Goal: Information Seeking & Learning: Check status

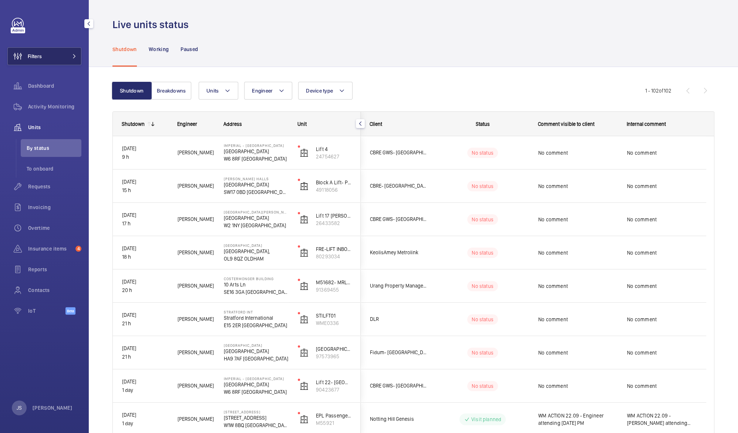
click at [47, 59] on button "Filters" at bounding box center [44, 56] width 74 height 18
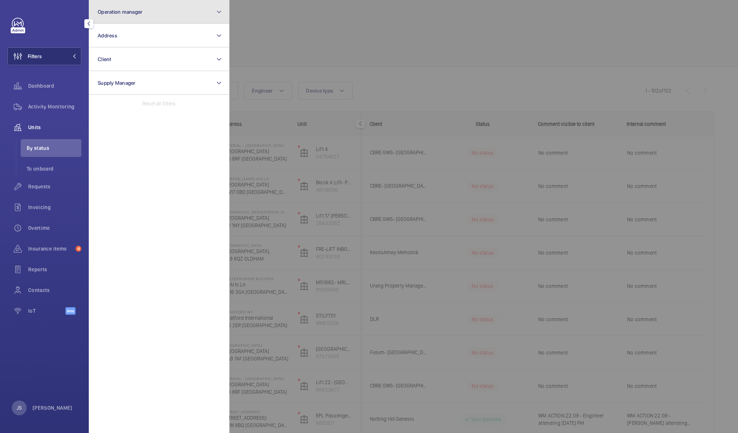
click at [116, 15] on button "Operation manager" at bounding box center [159, 12] width 140 height 24
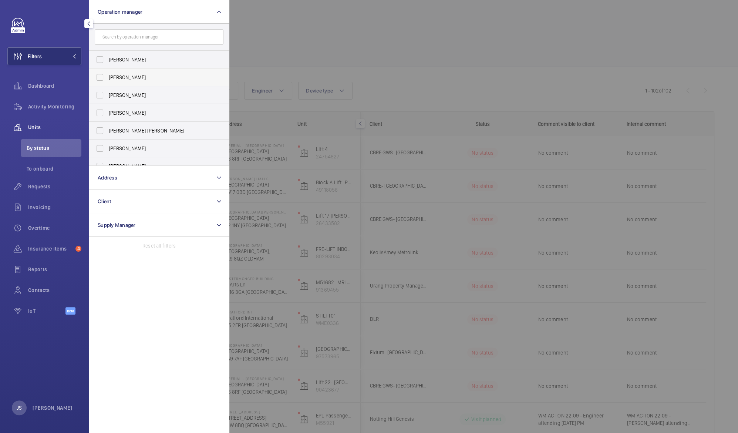
click at [126, 75] on span "[PERSON_NAME]" at bounding box center [160, 77] width 102 height 7
click at [107, 75] on input "[PERSON_NAME]" at bounding box center [99, 77] width 15 height 15
checkbox input "true"
click at [264, 33] on div at bounding box center [598, 216] width 738 height 433
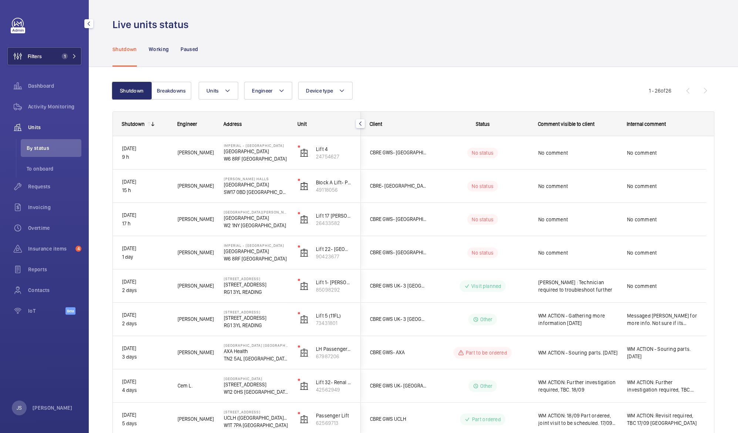
click at [39, 56] on span "Filters" at bounding box center [35, 55] width 14 height 7
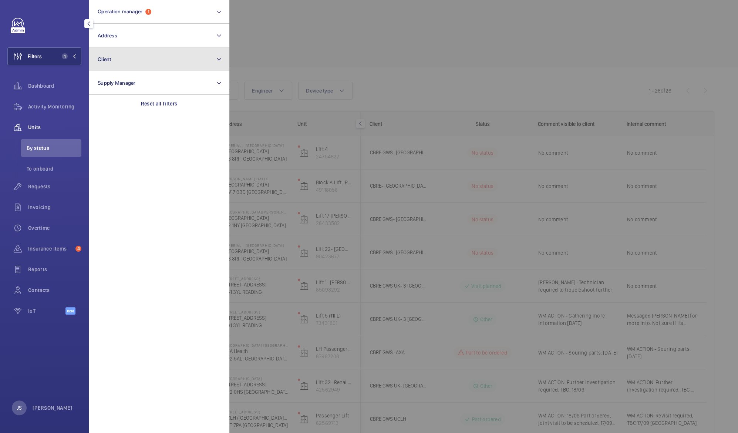
click at [107, 59] on span "Client" at bounding box center [105, 59] width 14 height 6
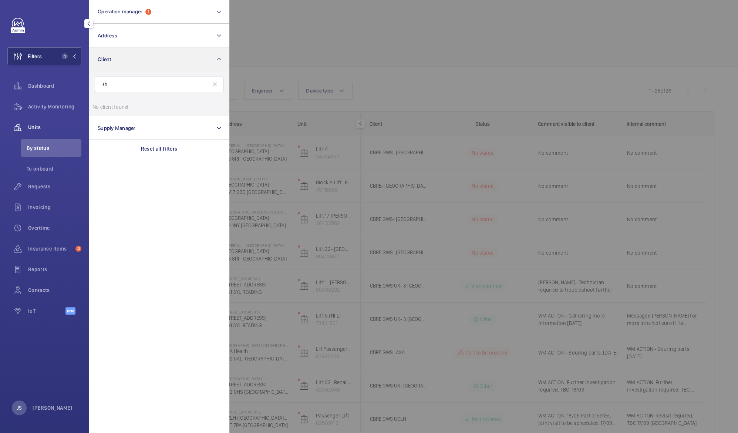
type input "s"
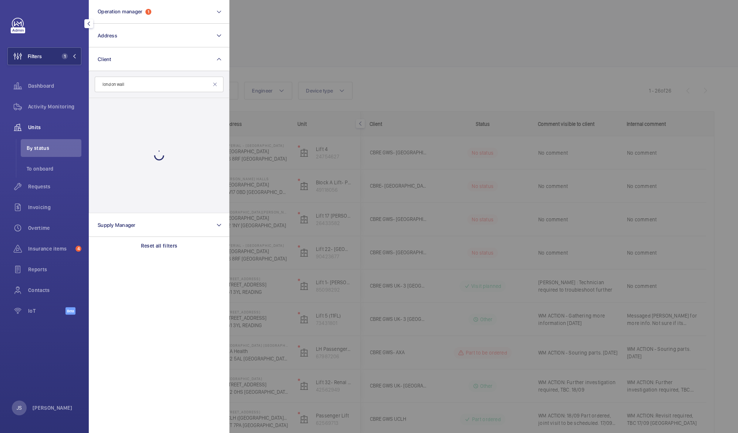
type input "london wall"
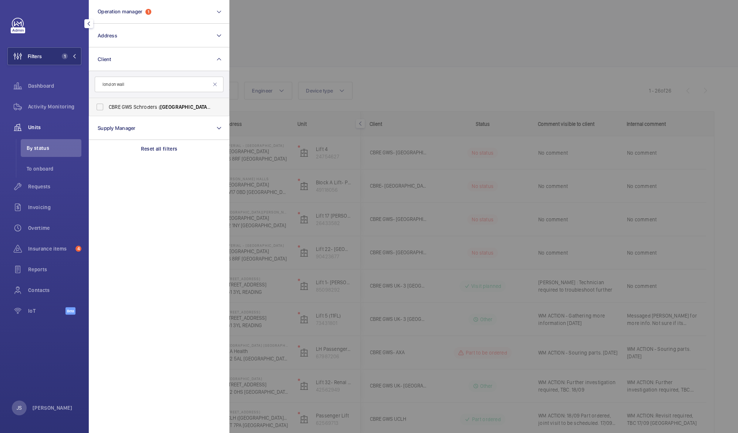
click at [136, 105] on span "CBRE GWS Schroders ( [GEOGRAPHIC_DATA] )" at bounding box center [160, 106] width 102 height 7
click at [107, 105] on input "CBRE GWS Schroders ( [GEOGRAPHIC_DATA] )" at bounding box center [99, 106] width 15 height 15
checkbox input "true"
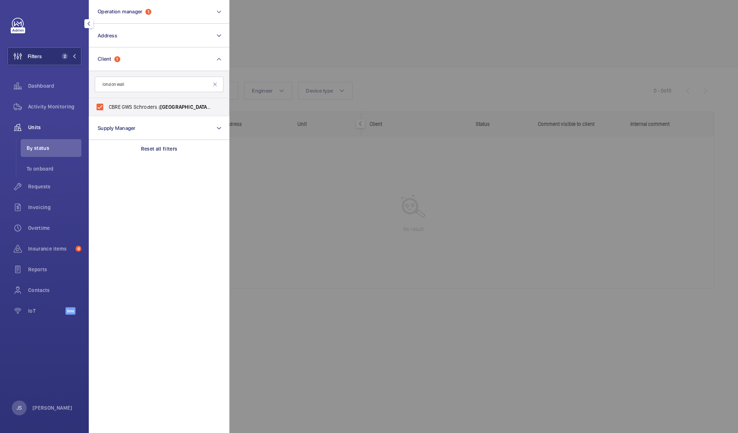
click at [292, 34] on div at bounding box center [598, 216] width 738 height 433
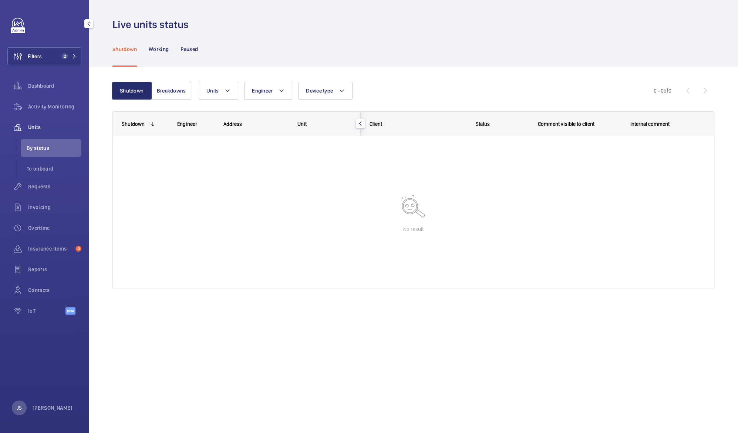
drag, startPoint x: 292, startPoint y: 34, endPoint x: 279, endPoint y: 34, distance: 13.3
click at [279, 34] on div "Shutdown Working Paused" at bounding box center [413, 48] width 602 height 35
click at [164, 88] on button "Breakdowns" at bounding box center [171, 91] width 40 height 18
click at [163, 53] on div "Working" at bounding box center [159, 48] width 20 height 35
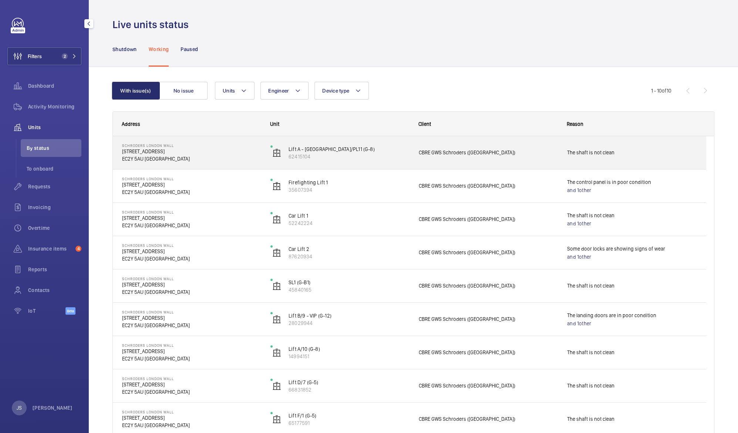
click at [602, 155] on p "The shaft is not clean" at bounding box center [632, 152] width 130 height 9
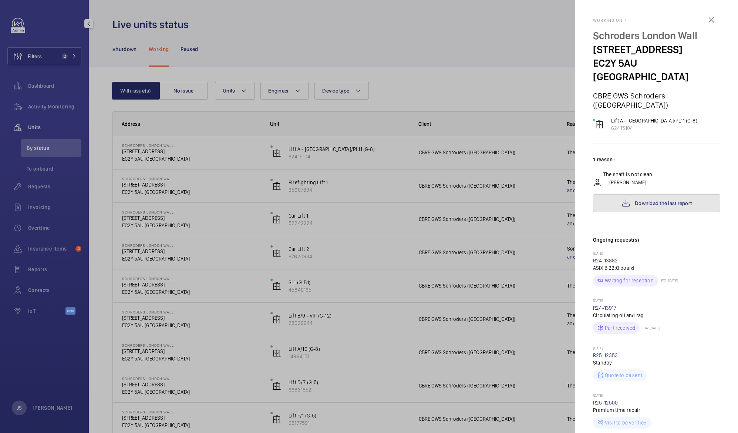
click at [634, 200] on span "Download the last report" at bounding box center [662, 203] width 57 height 6
click at [360, 205] on div at bounding box center [369, 216] width 738 height 433
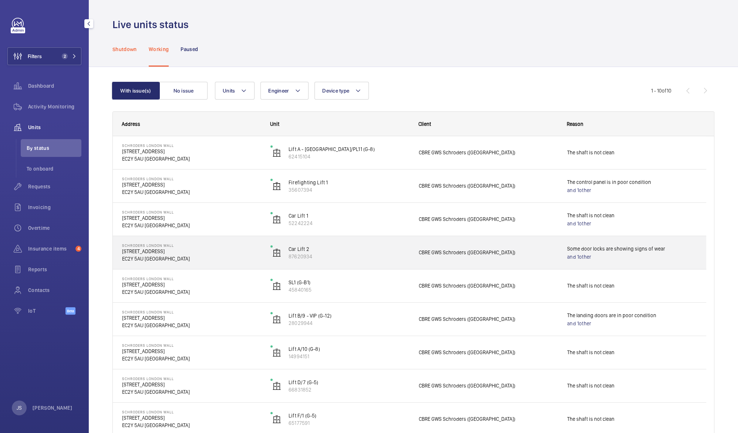
click at [118, 51] on p "Shutdown" at bounding box center [124, 48] width 24 height 7
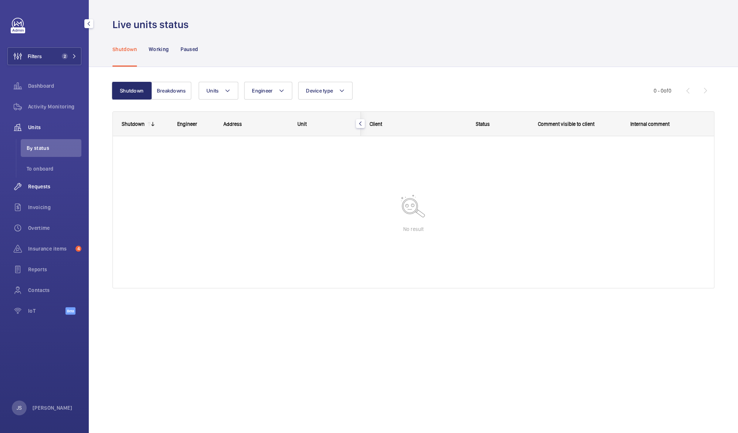
click at [26, 185] on wm-front-icon-button at bounding box center [17, 186] width 21 height 18
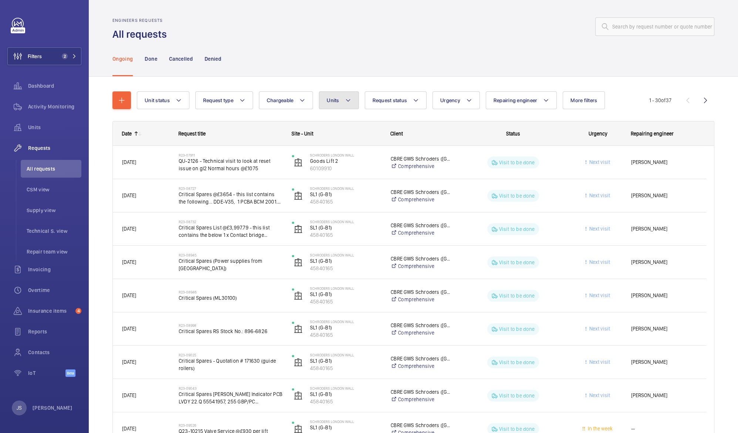
click at [349, 99] on mat-icon at bounding box center [348, 100] width 6 height 9
type input "s"
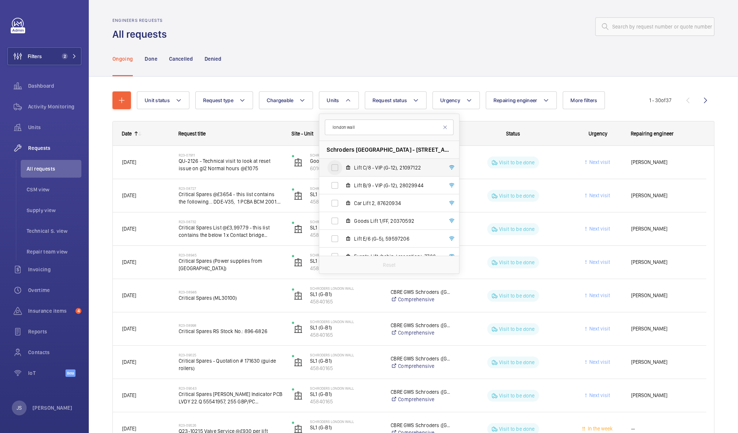
type input "london wall"
click at [337, 170] on input "Lift C/8 - VIP (G-12), 21097122" at bounding box center [334, 167] width 15 height 15
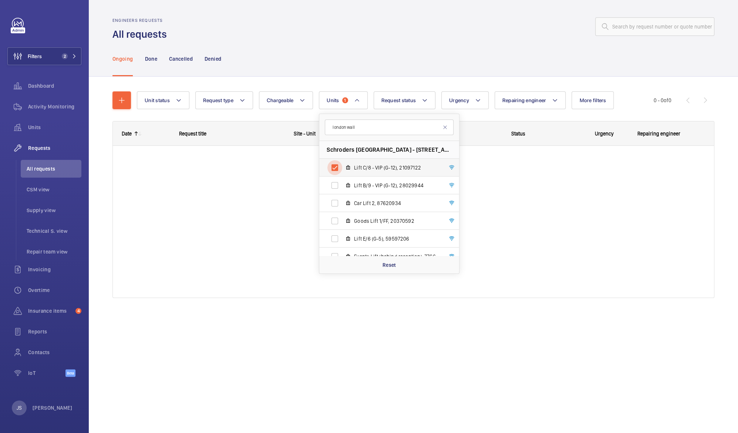
click at [337, 166] on input "Lift C/8 - VIP (G-12), 21097122" at bounding box center [334, 167] width 15 height 15
checkbox input "false"
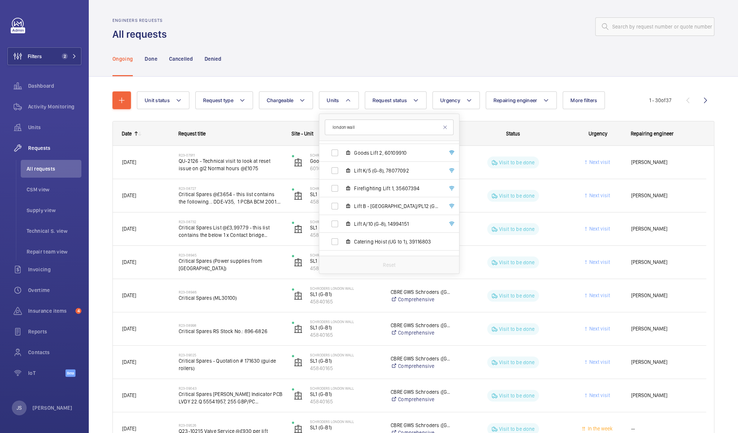
scroll to position [160, 0]
click at [385, 223] on span "Lift A/10 (G-8), 14994151" at bounding box center [397, 220] width 86 height 7
click at [342, 223] on input "Lift A/10 (G-8), 14994151" at bounding box center [334, 220] width 15 height 15
checkbox input "true"
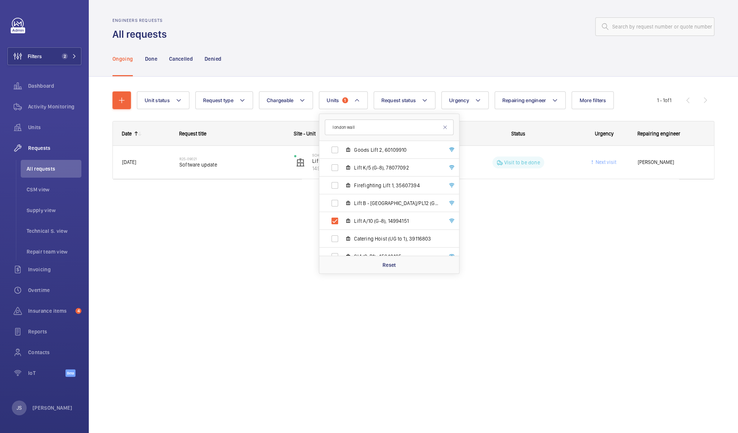
click at [271, 216] on div "Engineers requests All requests Ongoing Done Cancelled Denied Unit status Reque…" at bounding box center [413, 216] width 649 height 433
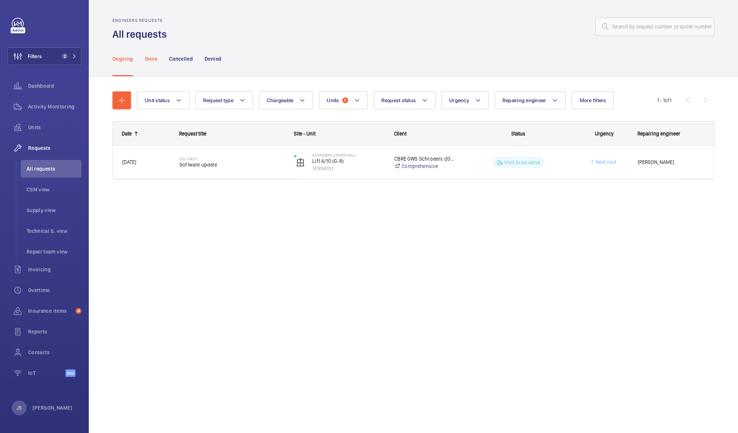
click at [149, 59] on p "Done" at bounding box center [151, 58] width 12 height 7
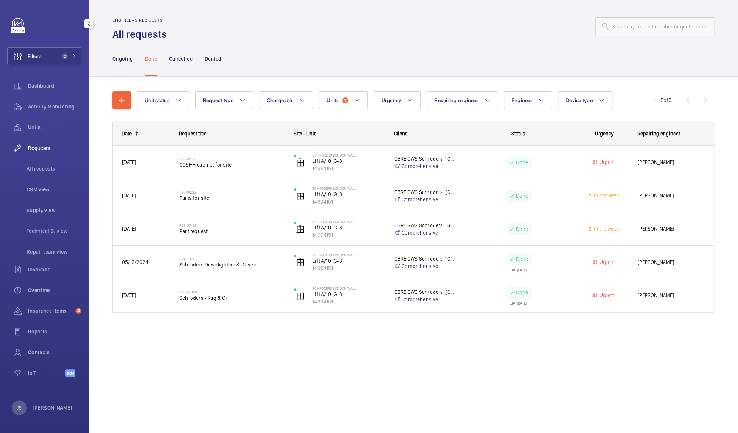
click at [49, 146] on span "Requests" at bounding box center [54, 147] width 53 height 7
click at [39, 130] on span "Units" at bounding box center [54, 126] width 53 height 7
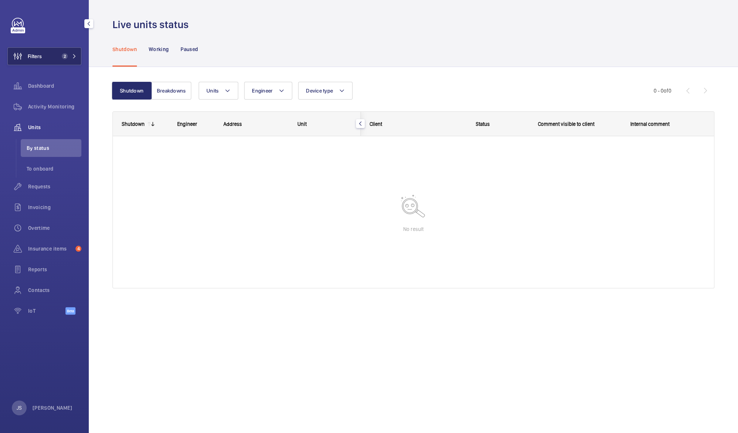
click at [71, 57] on span "2" at bounding box center [68, 56] width 18 height 6
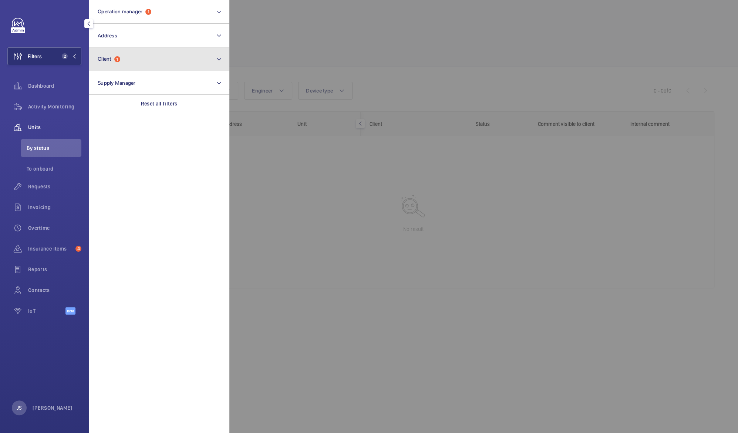
click at [104, 60] on span "Client" at bounding box center [105, 59] width 14 height 6
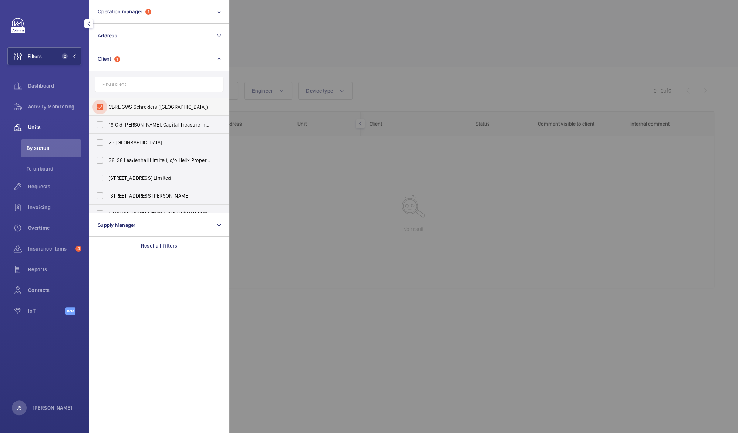
click at [99, 106] on input "CBRE GWS Schroders ([GEOGRAPHIC_DATA])" at bounding box center [99, 106] width 15 height 15
checkbox input "false"
click at [266, 34] on div at bounding box center [598, 216] width 738 height 433
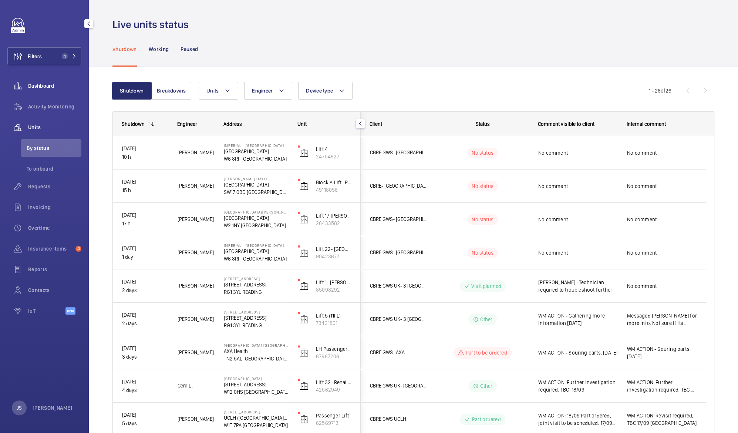
click at [38, 86] on span "Dashboard" at bounding box center [54, 85] width 53 height 7
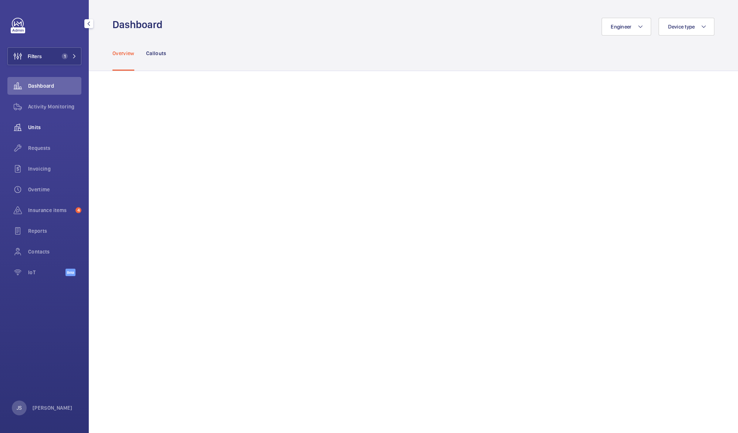
click at [41, 130] on span "Units" at bounding box center [54, 126] width 53 height 7
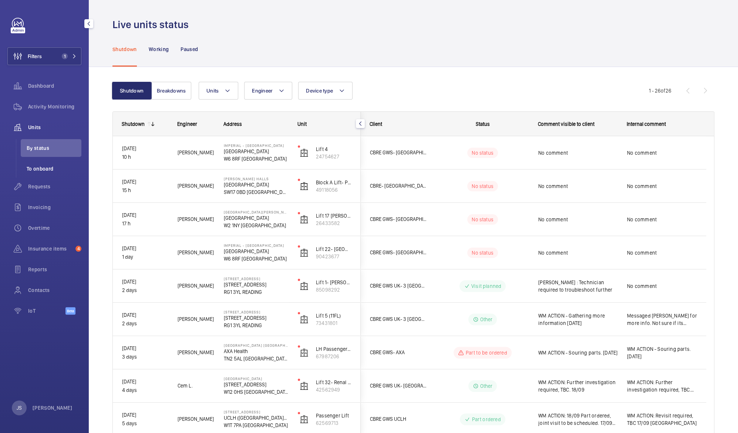
click at [35, 171] on span "To onboard" at bounding box center [54, 168] width 55 height 7
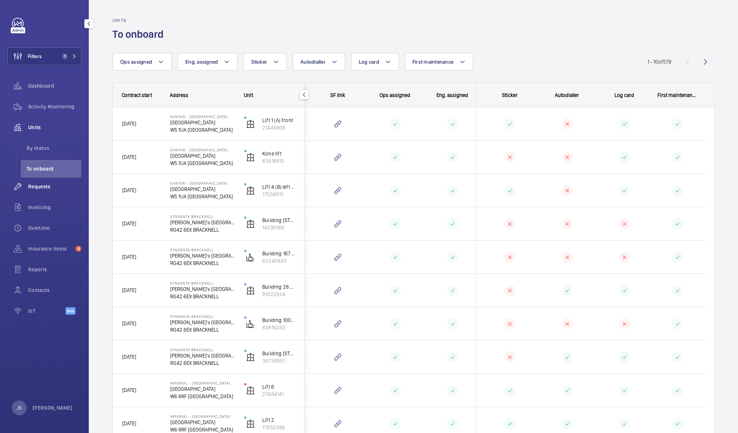
click at [35, 184] on span "Requests" at bounding box center [54, 186] width 53 height 7
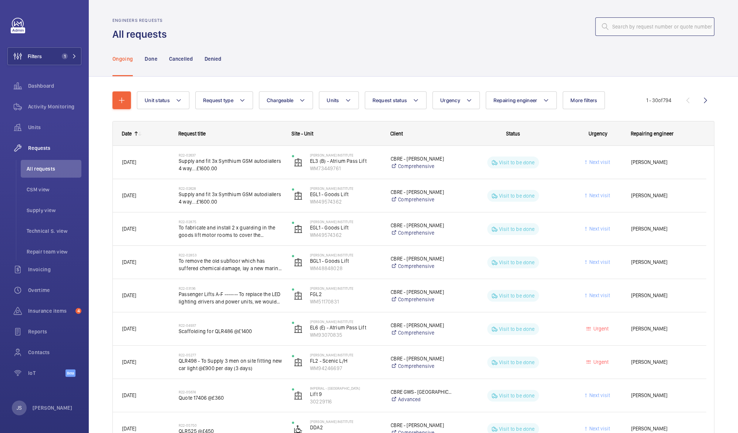
click at [620, 29] on input "text" at bounding box center [654, 26] width 119 height 18
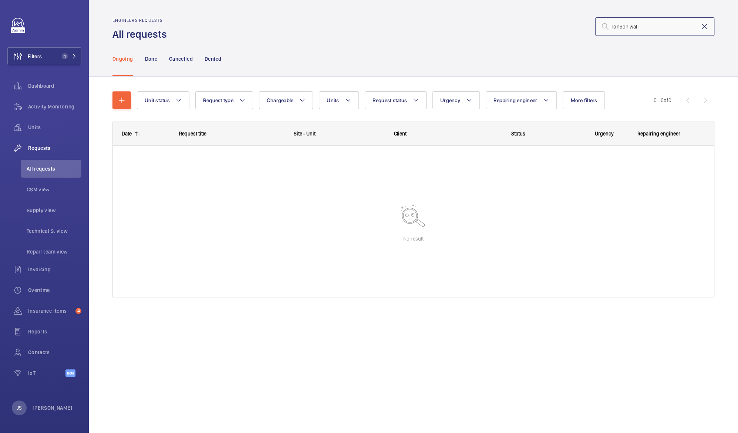
type input "london wall"
click at [705, 25] on mat-icon at bounding box center [704, 26] width 9 height 9
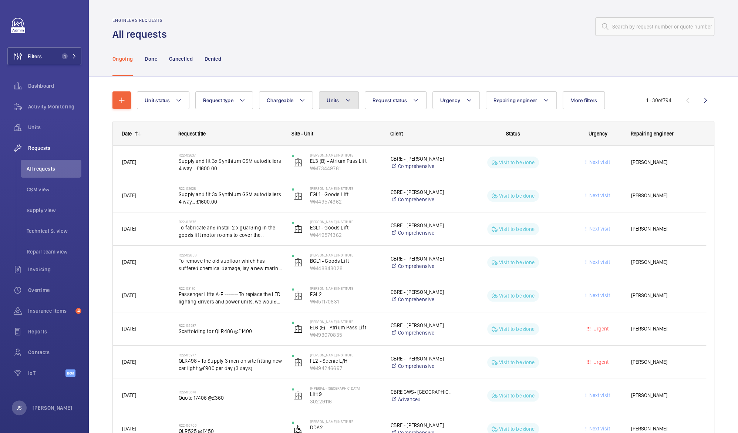
click at [349, 101] on mat-icon at bounding box center [348, 100] width 6 height 9
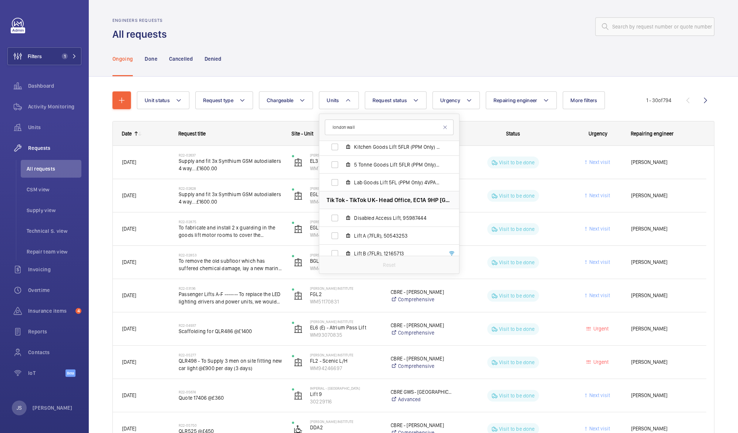
scroll to position [553, 0]
type input "london wall"
click at [442, 127] on mat-icon at bounding box center [445, 127] width 6 height 6
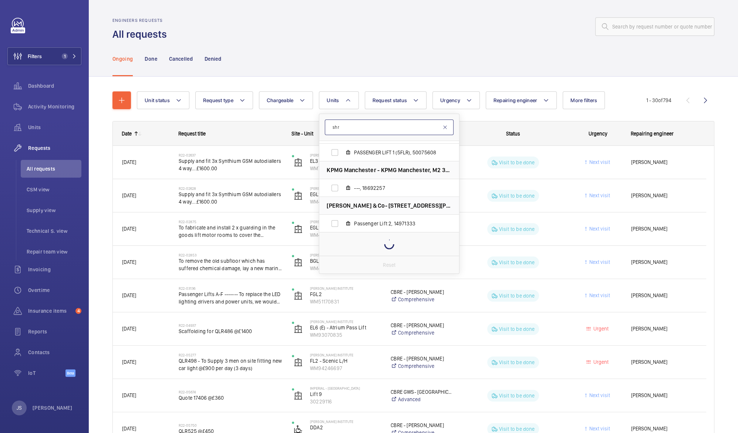
scroll to position [0, 0]
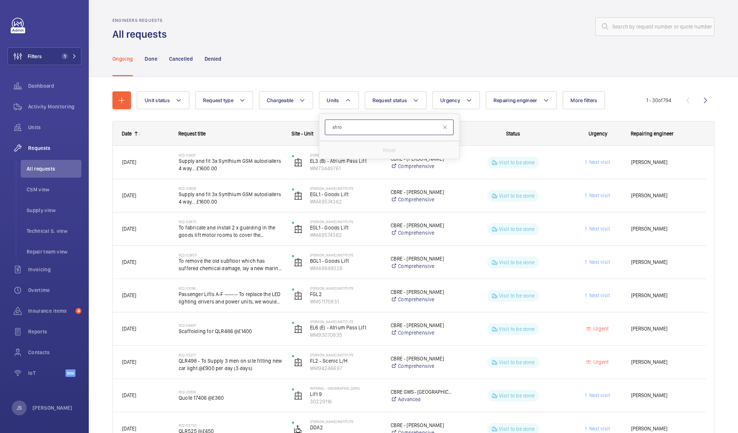
type input "shro"
click at [37, 83] on span "Dashboard" at bounding box center [54, 85] width 53 height 7
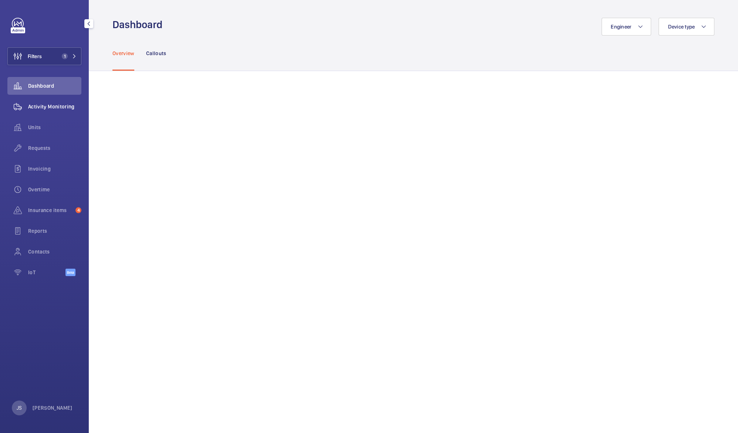
click at [37, 107] on span "Activity Monitoring" at bounding box center [54, 106] width 53 height 7
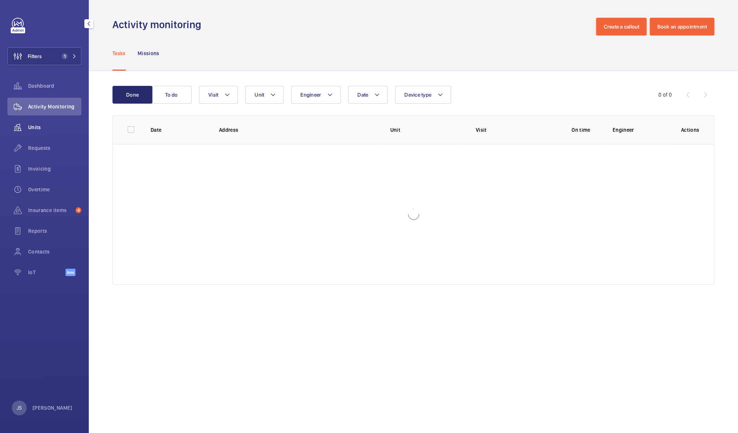
click at [34, 124] on span "Units" at bounding box center [54, 126] width 53 height 7
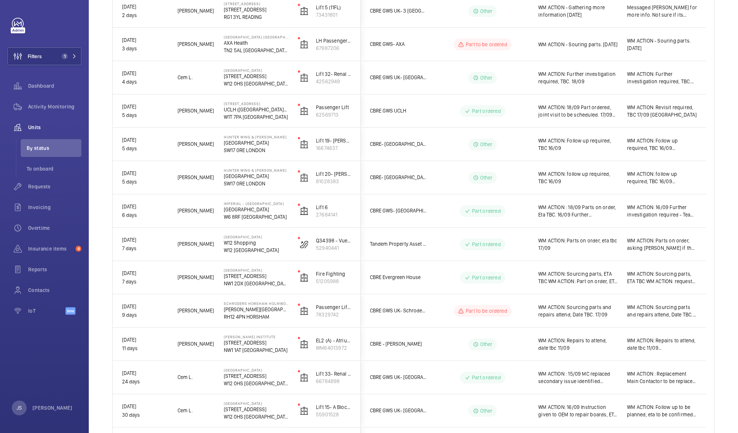
scroll to position [309, 0]
click at [28, 108] on wm-front-icon-button at bounding box center [17, 107] width 21 height 18
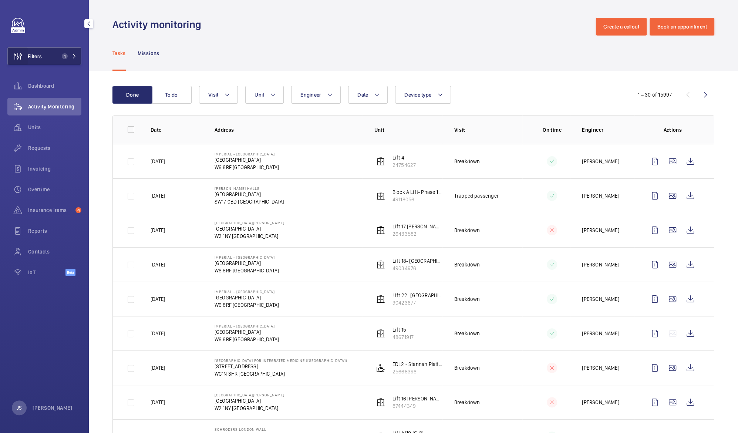
click at [27, 62] on wm-front-icon-button at bounding box center [18, 56] width 20 height 18
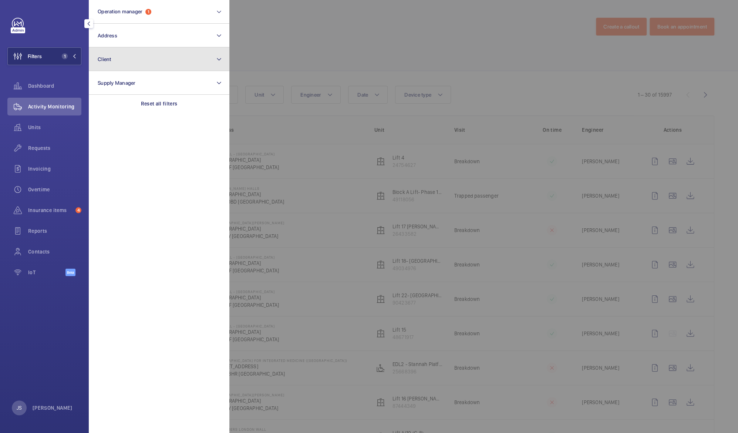
click at [112, 65] on button "Client" at bounding box center [159, 59] width 140 height 24
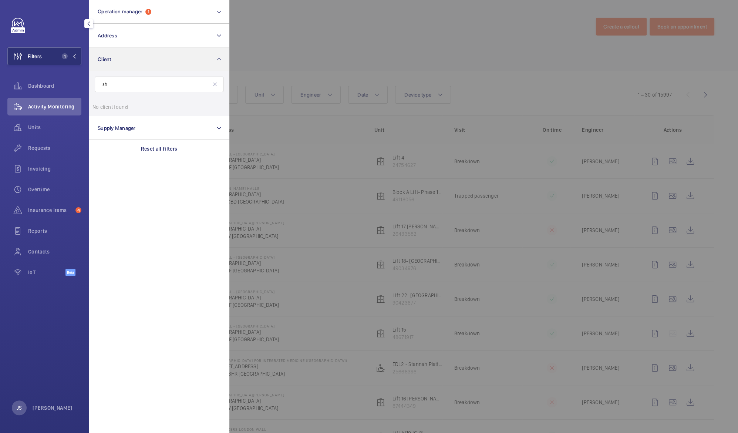
type input "s"
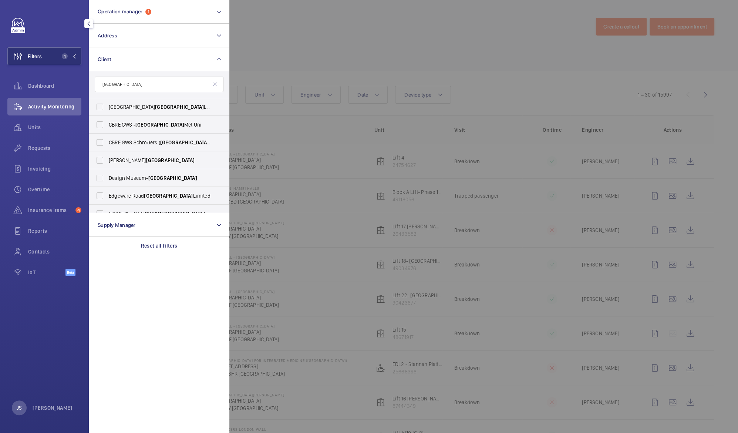
type input "[GEOGRAPHIC_DATA]"
click at [214, 84] on mat-icon at bounding box center [215, 84] width 6 height 6
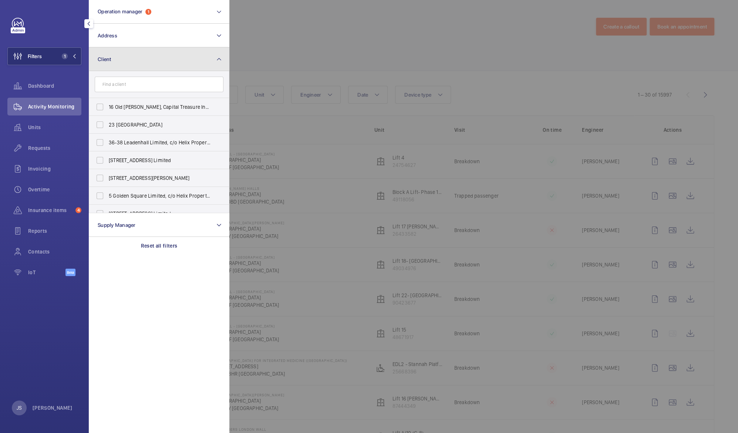
click at [219, 60] on mat-icon at bounding box center [219, 59] width 6 height 9
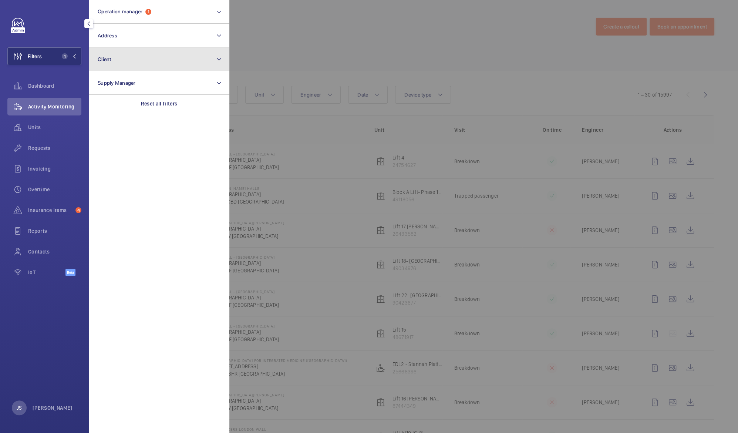
click at [123, 58] on button "Client" at bounding box center [159, 59] width 140 height 24
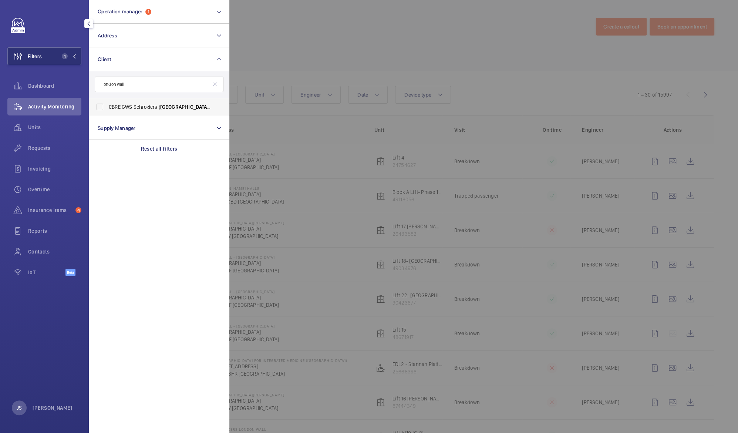
type input "london wall"
click at [124, 105] on span "CBRE GWS Schroders ( [GEOGRAPHIC_DATA] )" at bounding box center [160, 106] width 102 height 7
click at [107, 105] on input "CBRE GWS Schroders ( [GEOGRAPHIC_DATA] )" at bounding box center [99, 106] width 15 height 15
checkbox input "true"
click at [275, 49] on div at bounding box center [598, 216] width 738 height 433
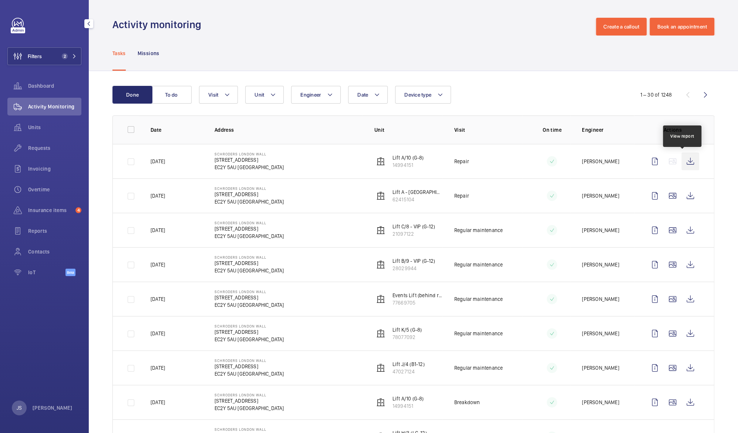
click at [683, 162] on wm-front-icon-button at bounding box center [690, 161] width 18 height 18
click at [72, 57] on mat-icon at bounding box center [74, 56] width 4 height 4
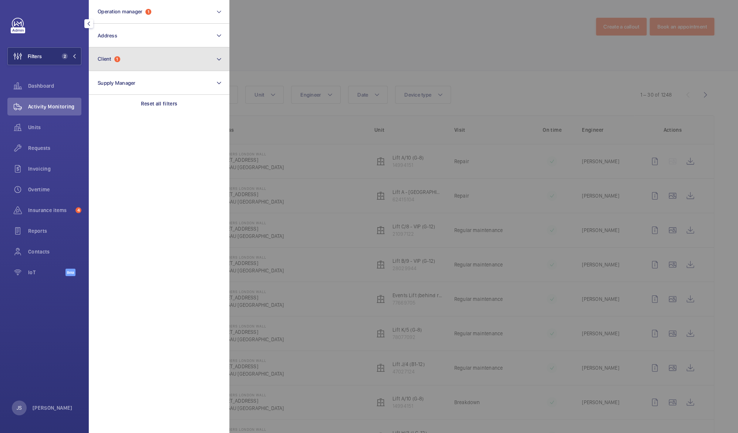
click at [101, 59] on span "Client" at bounding box center [105, 59] width 14 height 6
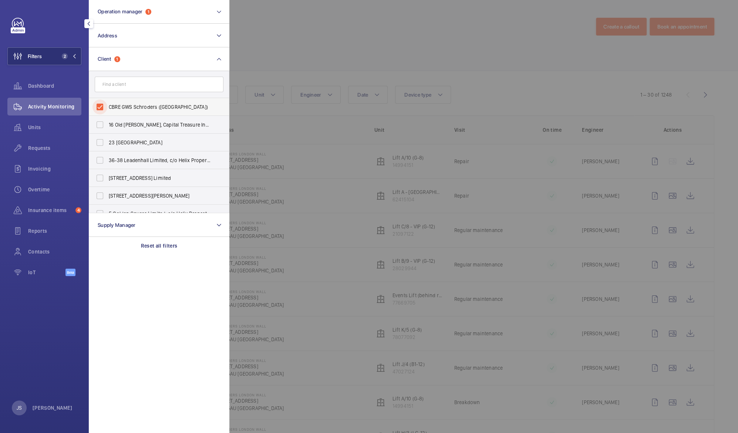
click at [98, 104] on input "CBRE GWS Schroders ([GEOGRAPHIC_DATA])" at bounding box center [99, 106] width 15 height 15
checkbox input "false"
click at [105, 85] on input "text" at bounding box center [159, 85] width 129 height 16
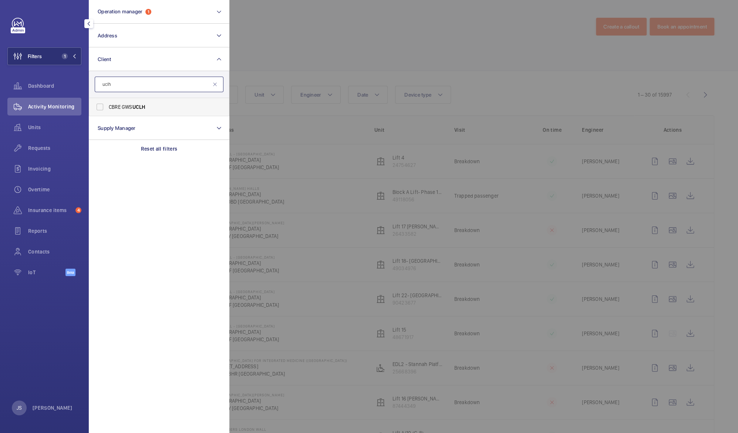
type input "uclh"
click at [115, 106] on span "CBRE GWS UCLH" at bounding box center [160, 106] width 102 height 7
click at [107, 106] on input "CBRE GWS UCLH" at bounding box center [99, 106] width 15 height 15
checkbox input "true"
click at [279, 48] on div at bounding box center [598, 216] width 738 height 433
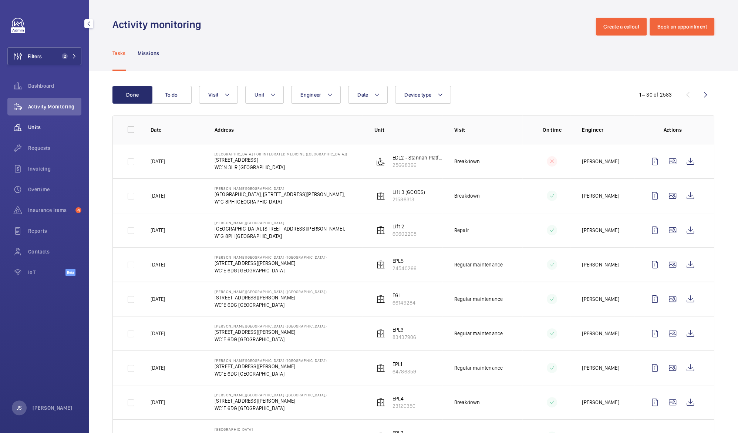
click at [40, 126] on span "Units" at bounding box center [54, 126] width 53 height 7
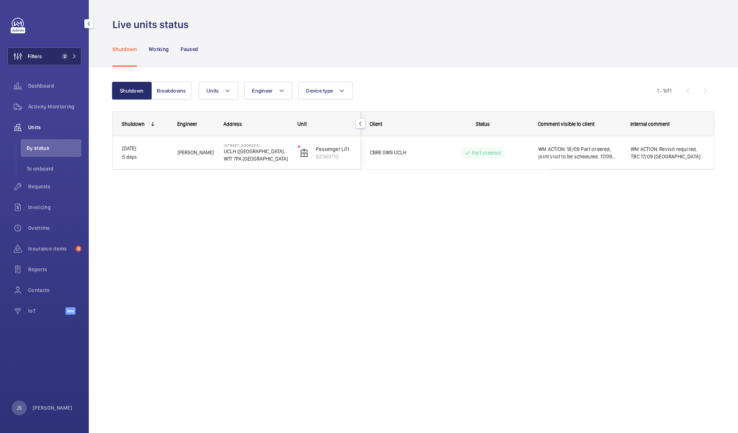
click at [67, 56] on span "2" at bounding box center [65, 56] width 6 height 6
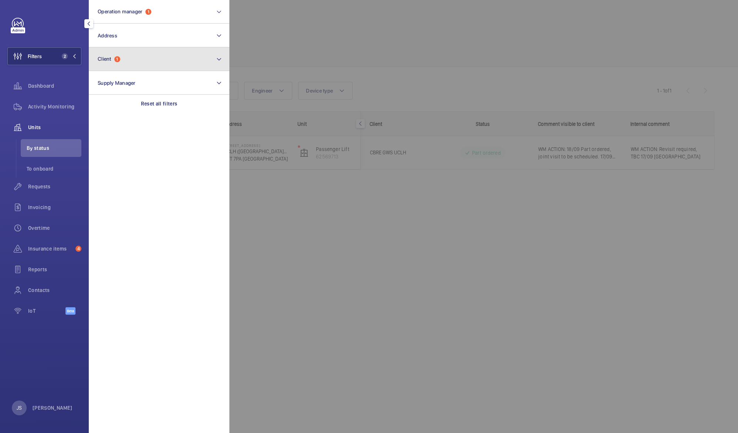
click at [108, 60] on span "Client" at bounding box center [105, 59] width 14 height 6
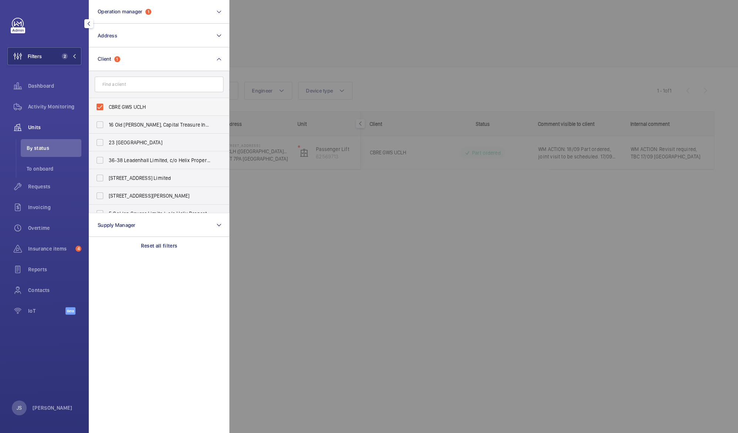
click at [114, 105] on span "CBRE GWS UCLH" at bounding box center [160, 106] width 102 height 7
click at [107, 105] on input "CBRE GWS UCLH" at bounding box center [99, 106] width 15 height 15
checkbox input "false"
click at [251, 34] on div at bounding box center [598, 216] width 738 height 433
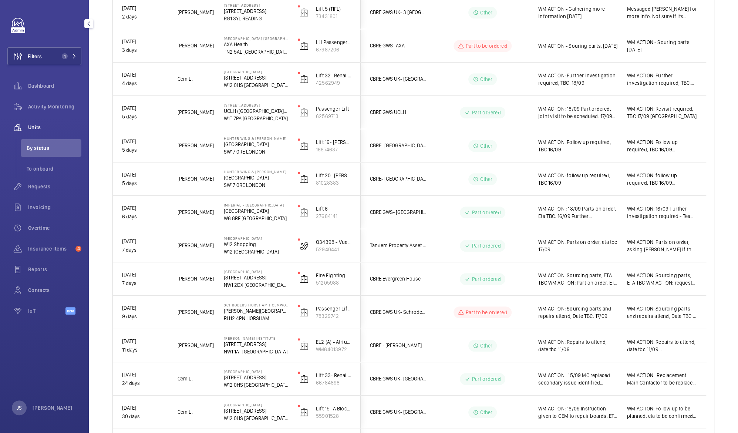
scroll to position [604, 0]
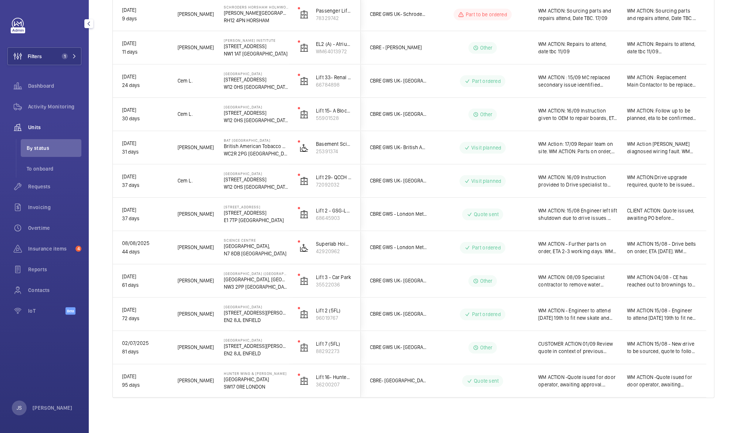
click at [238, 351] on p "EN2 8JL ENFIELD" at bounding box center [256, 352] width 64 height 7
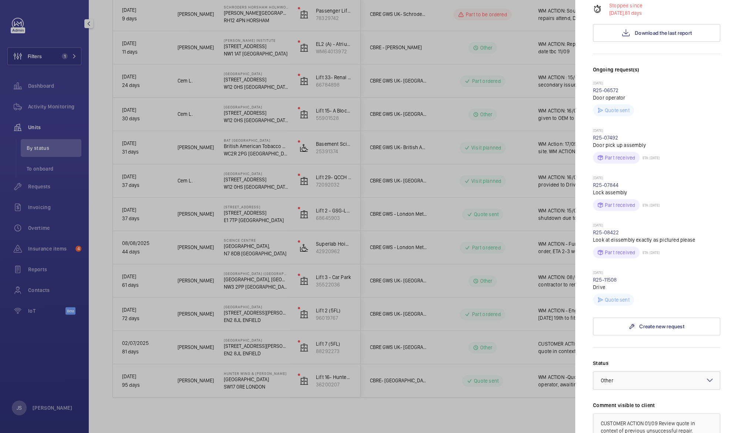
scroll to position [162, 0]
click at [604, 276] on link "R25-11508" at bounding box center [605, 279] width 24 height 6
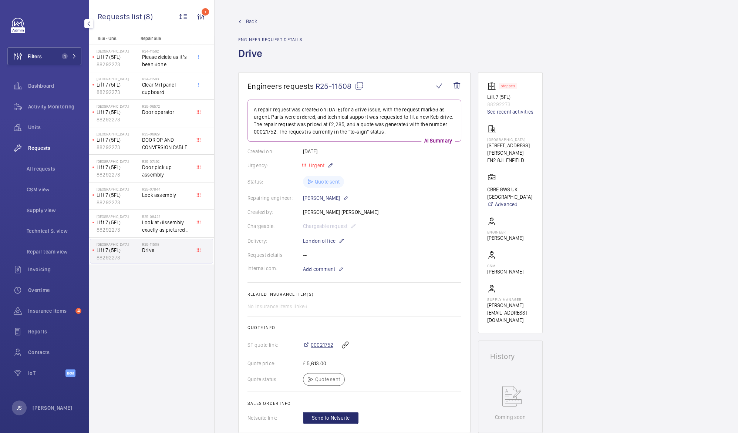
click at [320, 345] on span "00021752" at bounding box center [322, 344] width 23 height 7
click at [321, 342] on span "00021752" at bounding box center [322, 344] width 23 height 7
